Goal: Navigation & Orientation: Find specific page/section

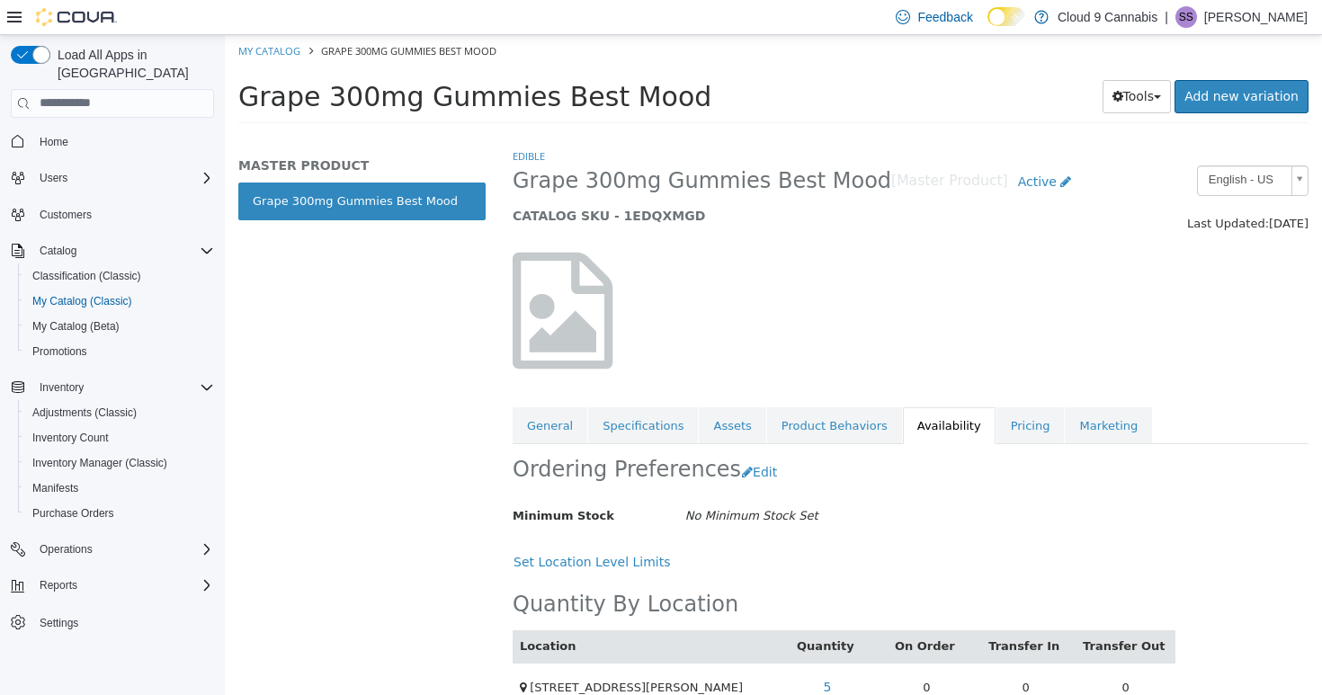
scroll to position [43, 0]
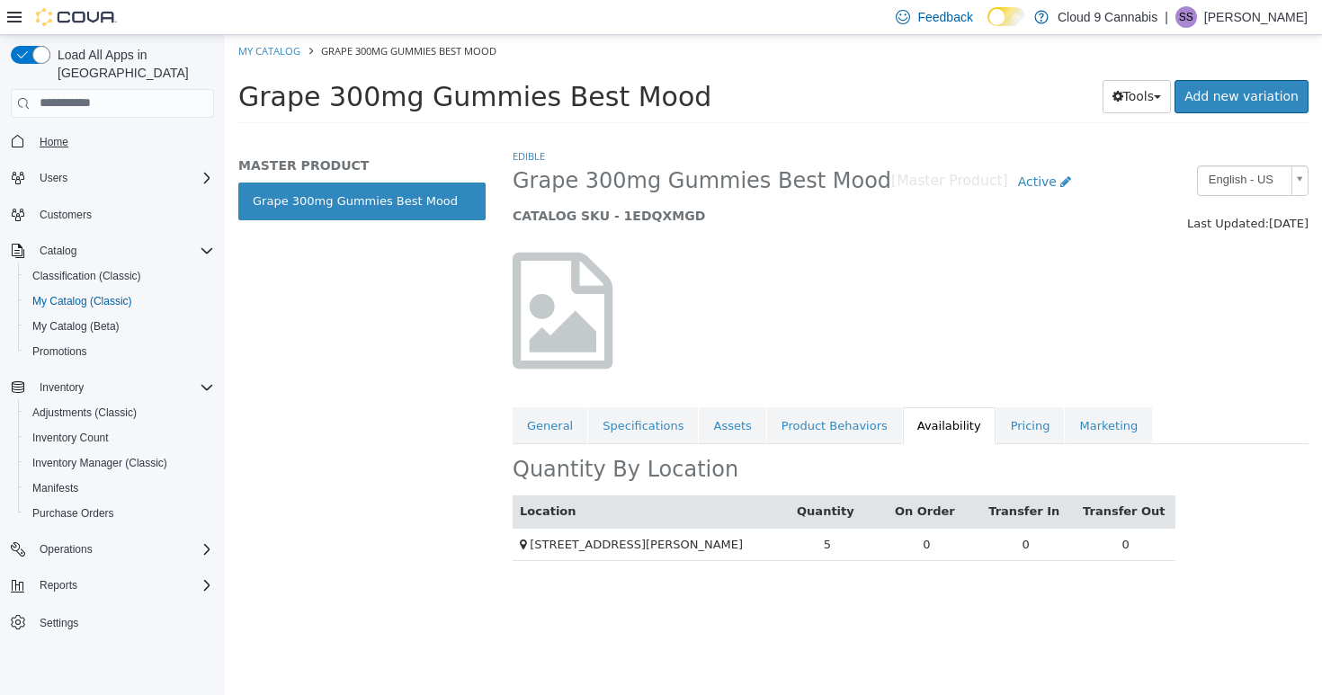
click at [59, 135] on span "Home" at bounding box center [54, 142] width 29 height 14
